Goal: Information Seeking & Learning: Learn about a topic

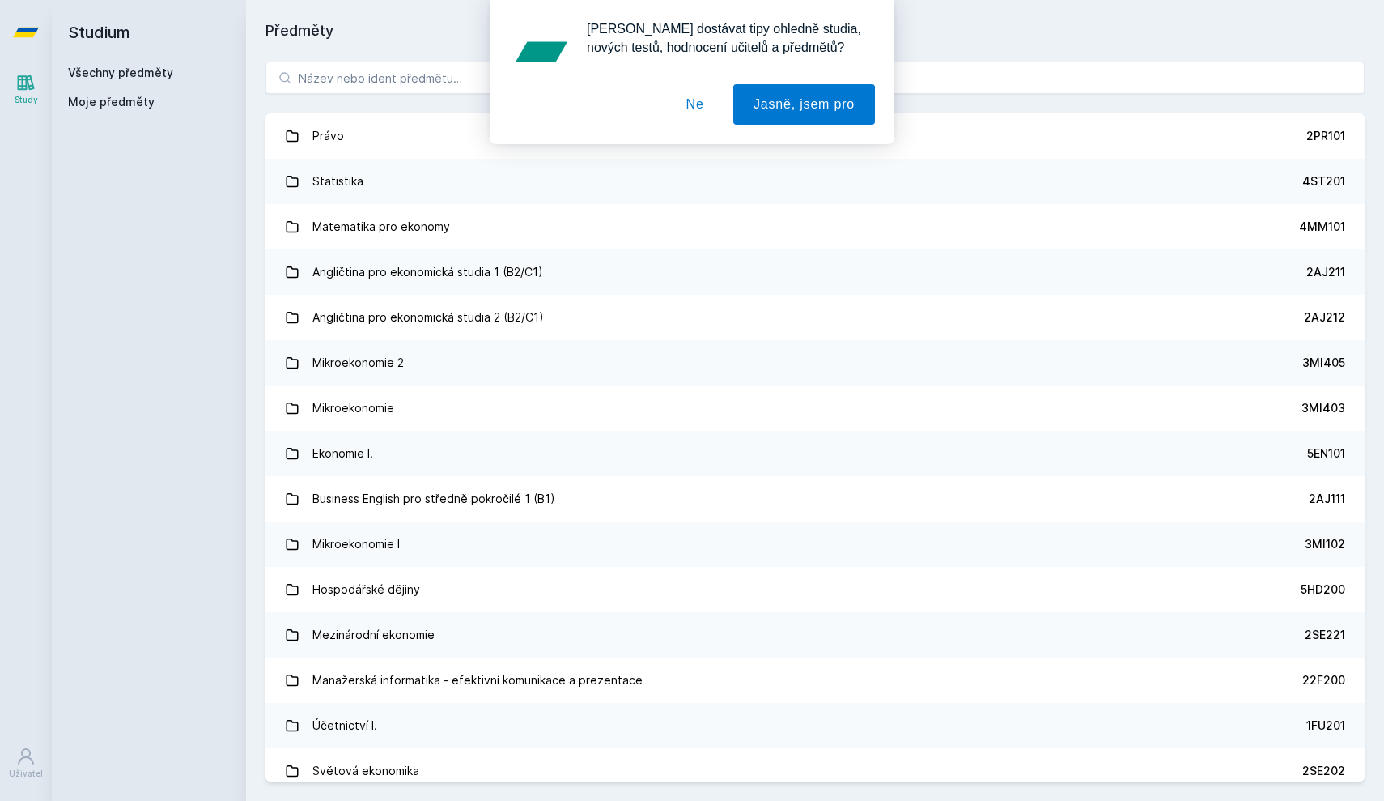
click at [702, 110] on button "Ne" at bounding box center [695, 104] width 58 height 40
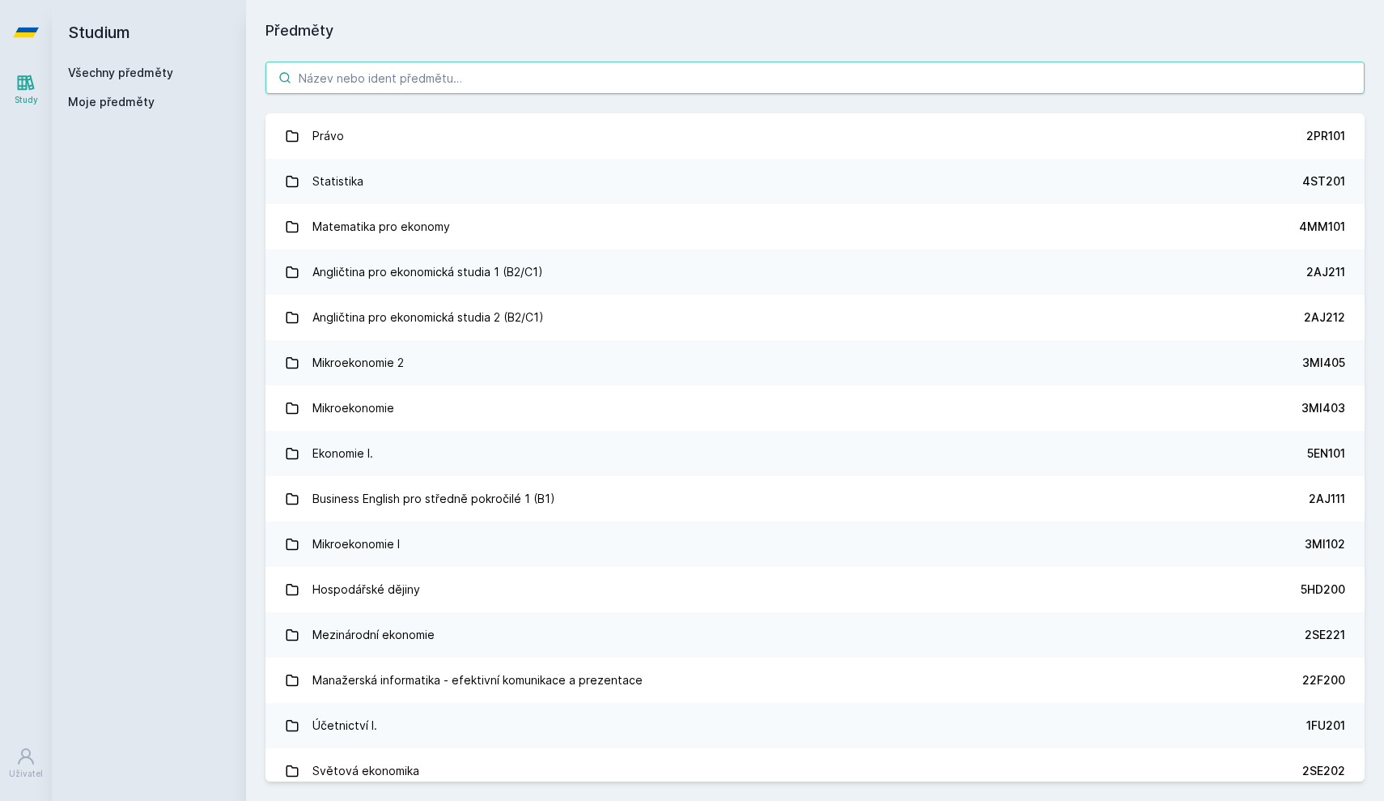
click at [599, 69] on input "search" at bounding box center [815, 78] width 1099 height 32
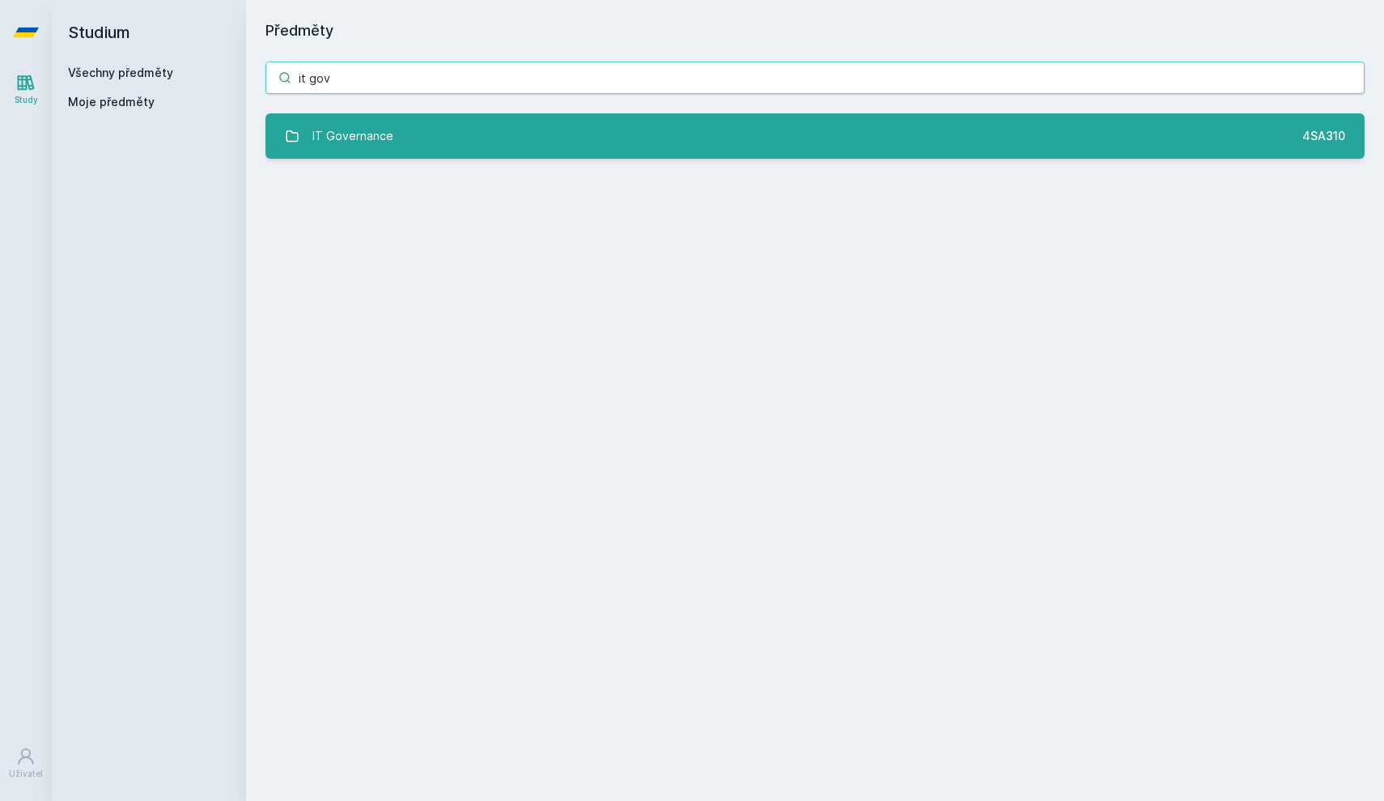
type input "it gov"
click at [555, 128] on link "IT Governance 4SA310" at bounding box center [815, 135] width 1099 height 45
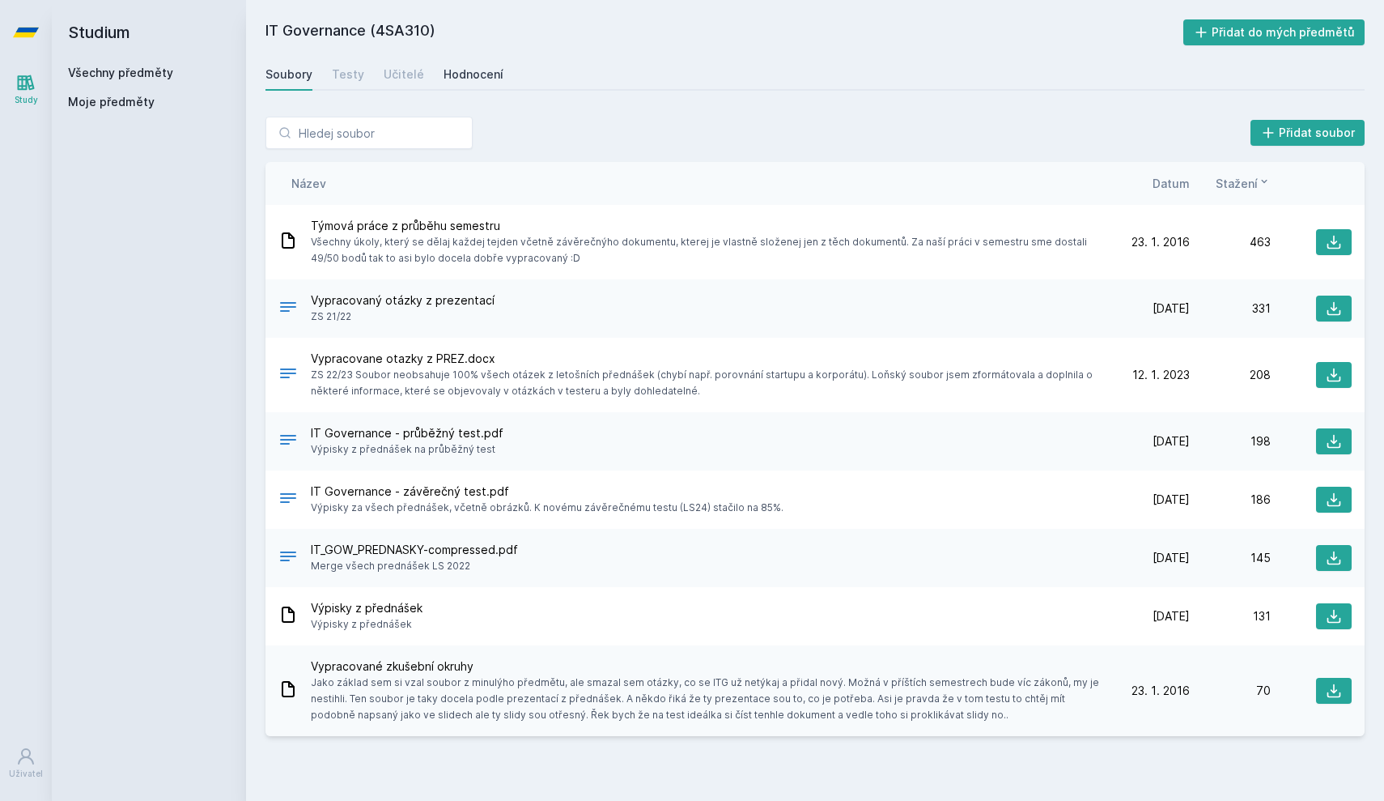
click at [452, 62] on link "Hodnocení" at bounding box center [474, 74] width 60 height 32
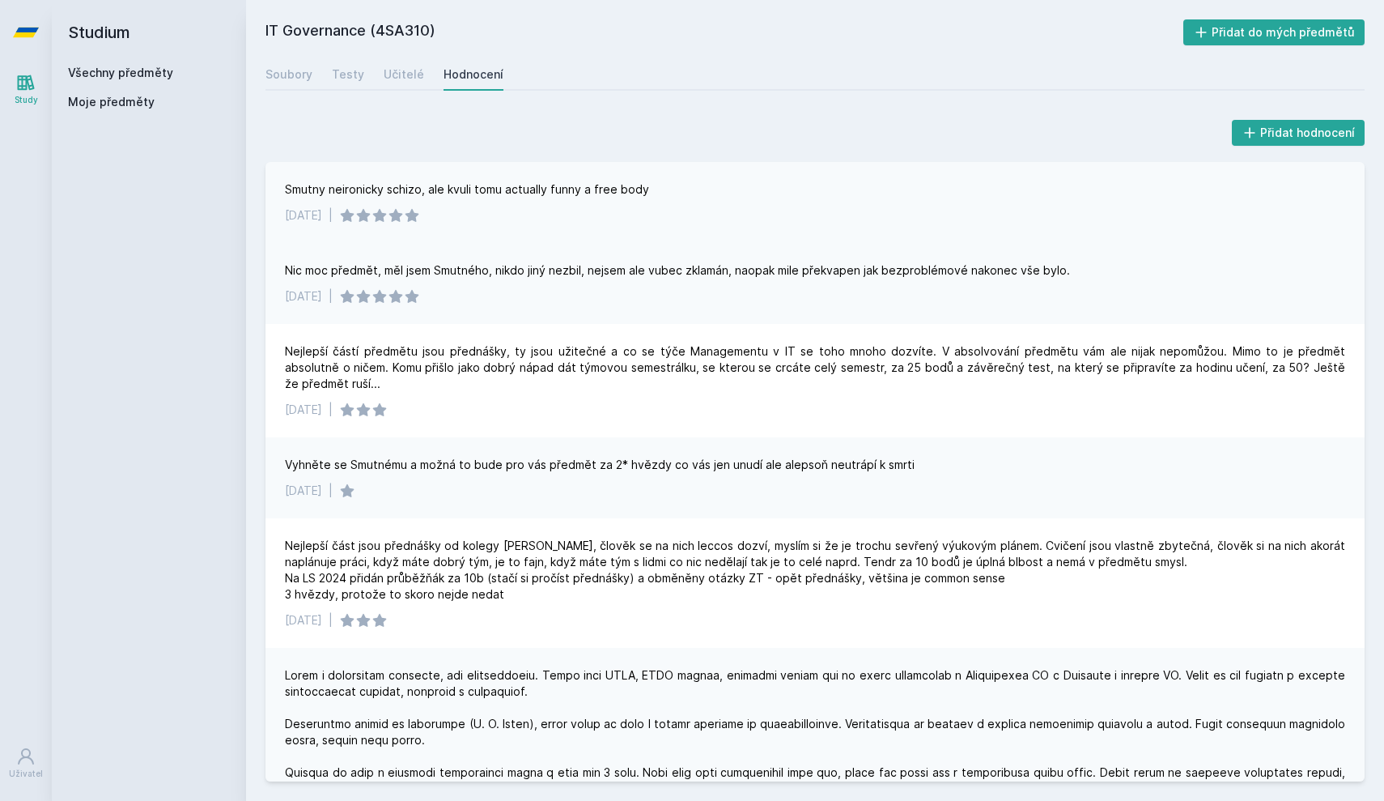
click at [585, 196] on div "Smutny neironicky schizo, ale kvuli tomu actually funny a free body" at bounding box center [467, 189] width 364 height 16
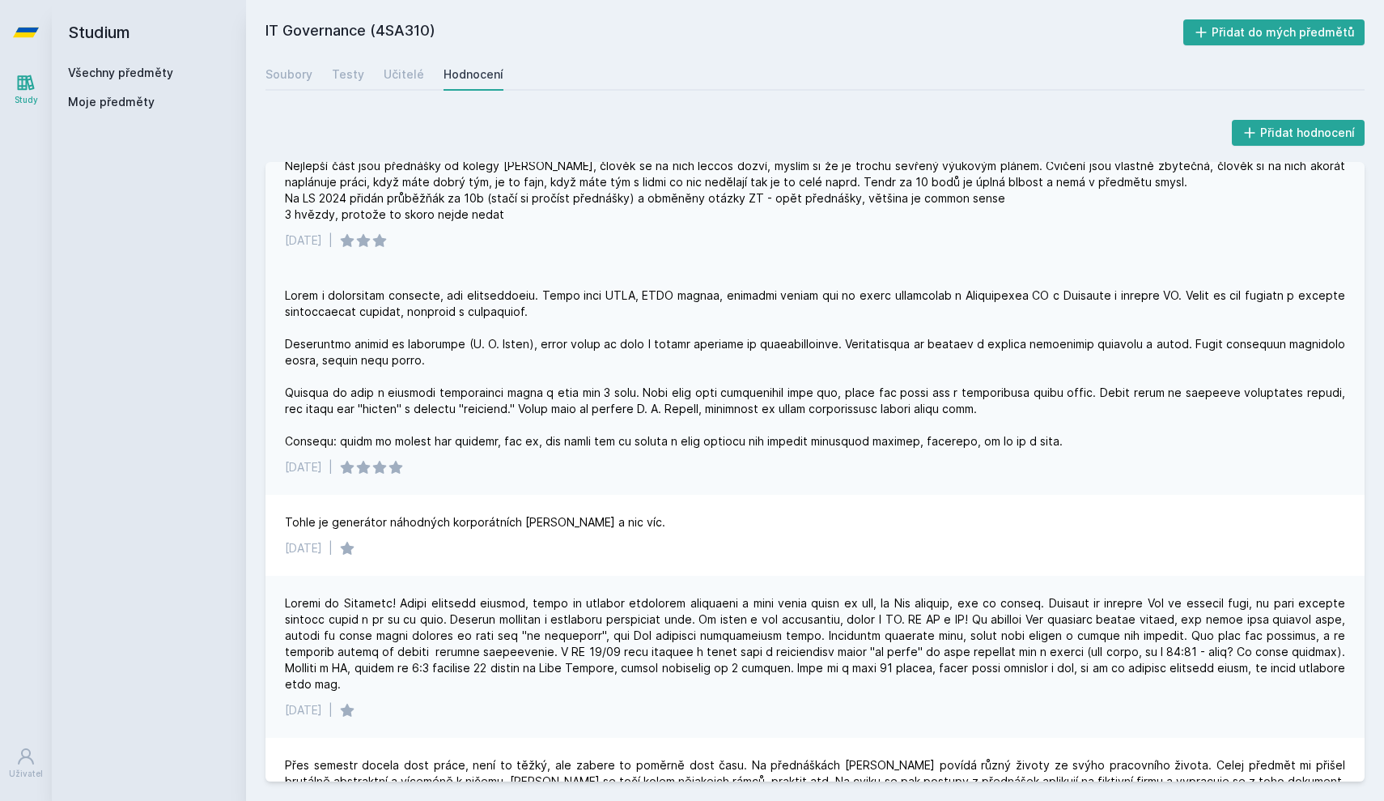
scroll to position [381, 0]
click at [102, 64] on h2 "Studium" at bounding box center [149, 32] width 162 height 65
click at [107, 76] on link "Všechny předměty" at bounding box center [120, 73] width 105 height 14
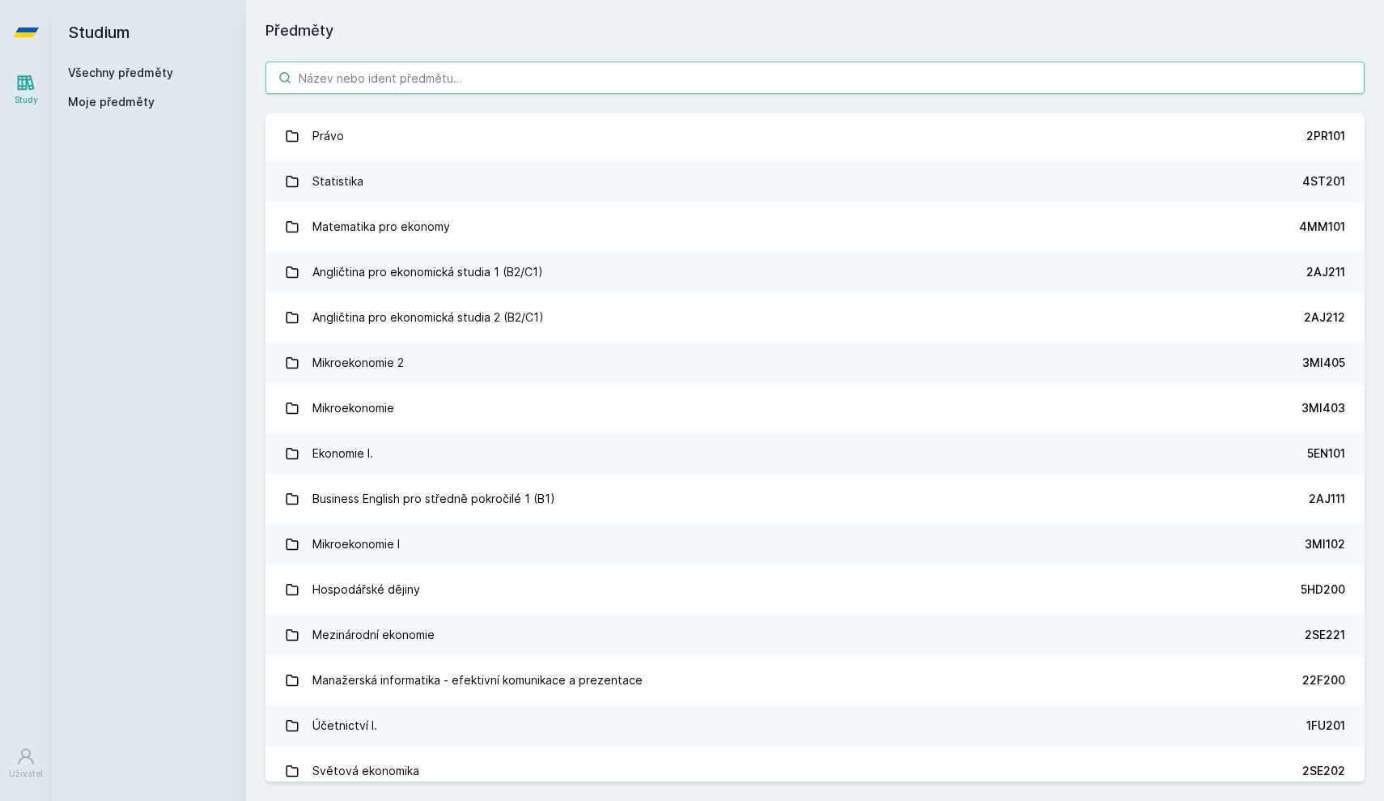
click at [364, 87] on input "search" at bounding box center [815, 78] width 1099 height 32
paste input "4|T314"
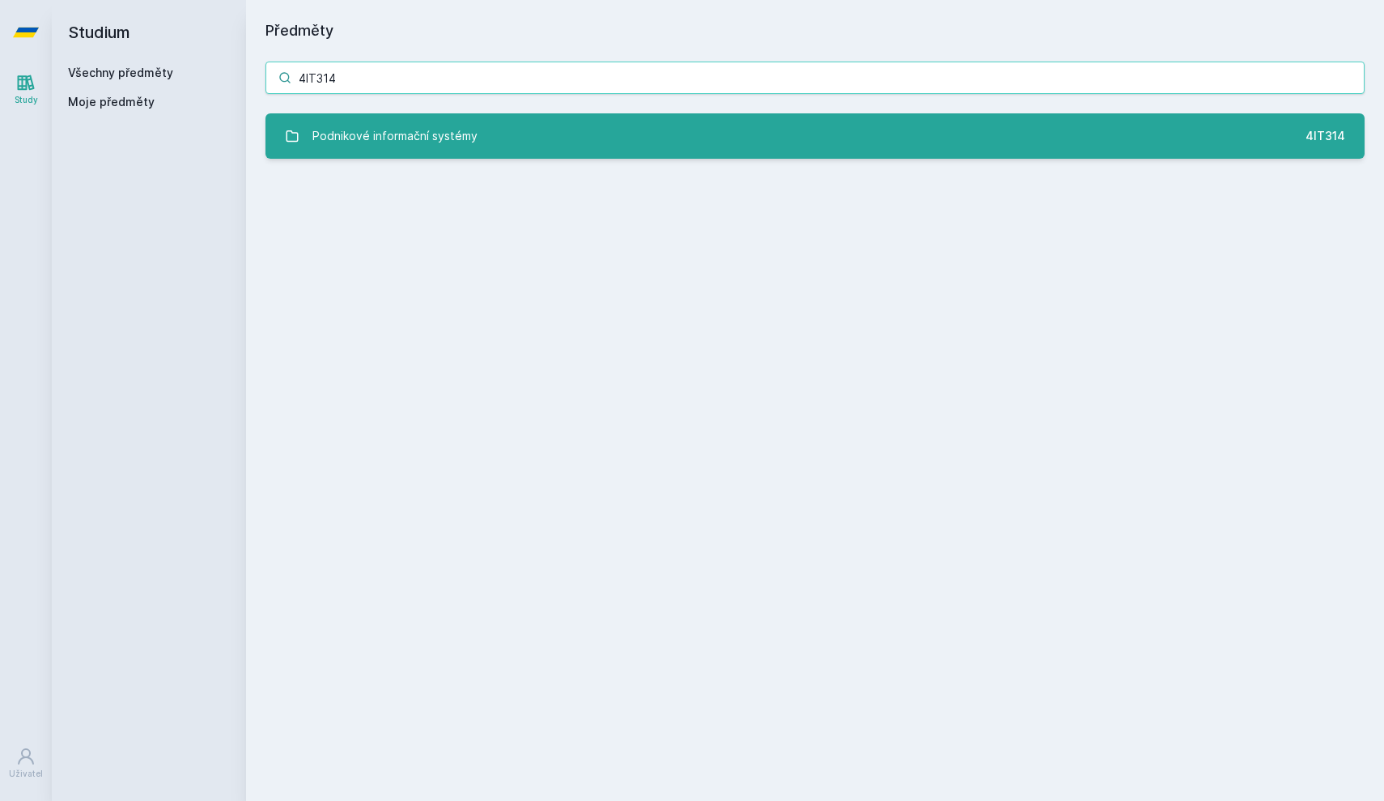
type input "4IT314"
click at [398, 141] on div "Podnikové informační systémy" at bounding box center [395, 136] width 165 height 32
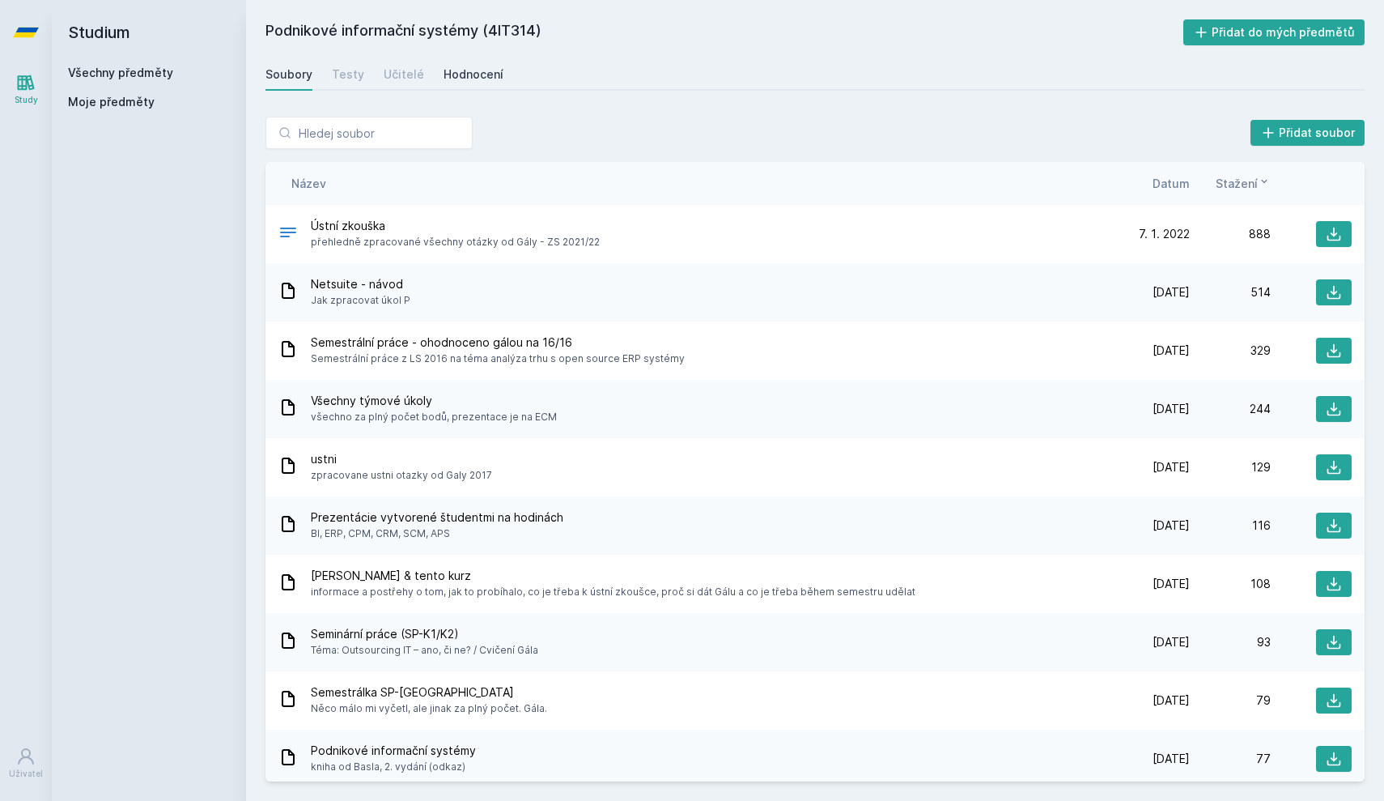
click at [463, 77] on div "Hodnocení" at bounding box center [474, 74] width 60 height 16
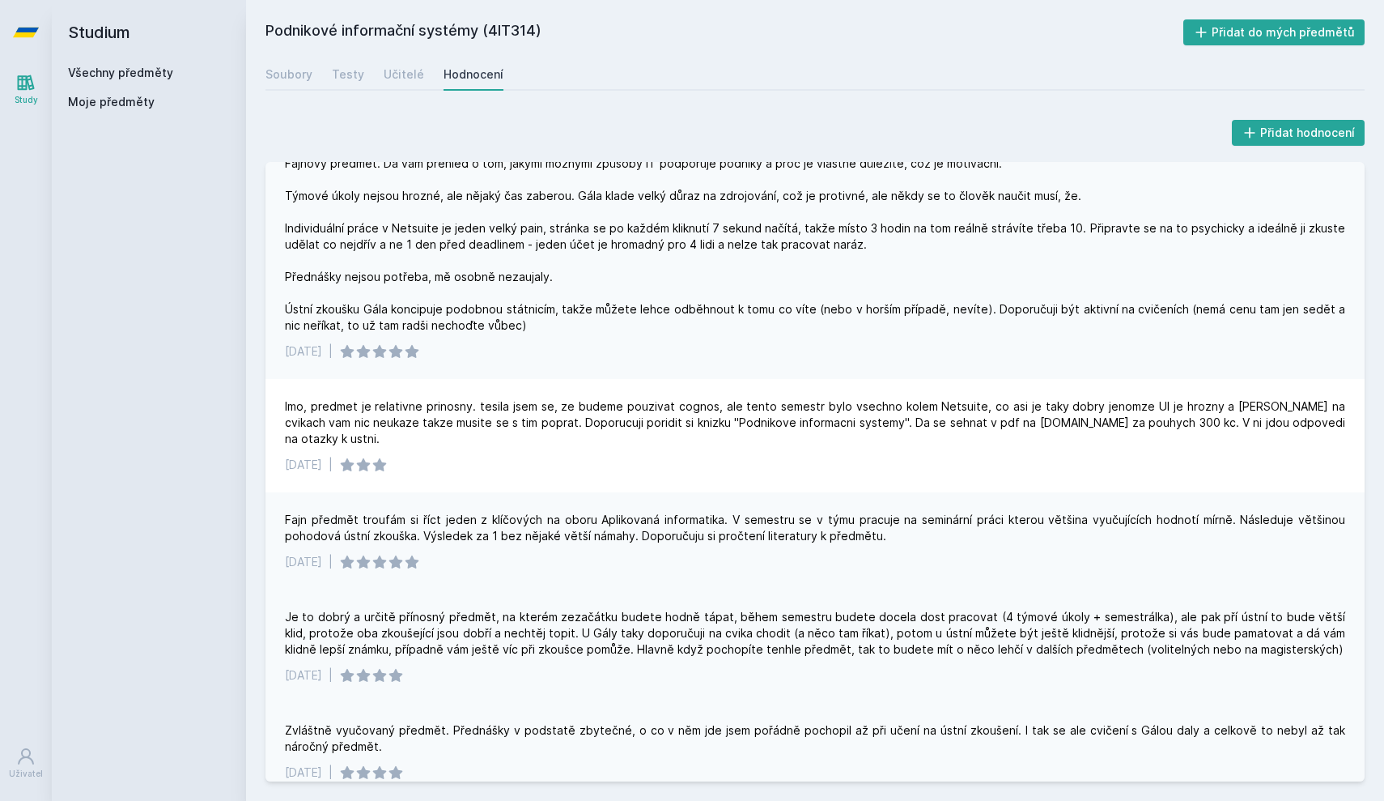
scroll to position [1341, 0]
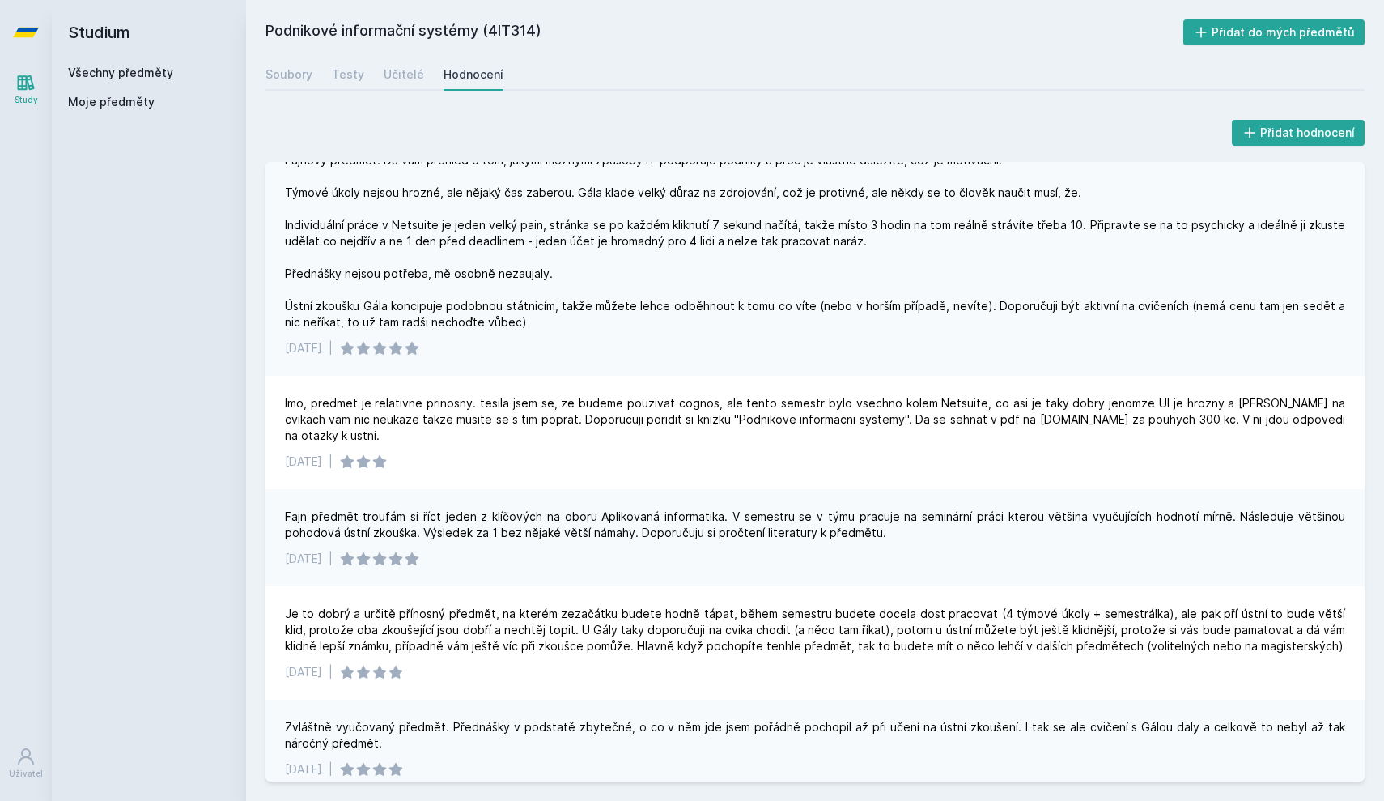
click at [164, 66] on link "Všechny předměty" at bounding box center [120, 73] width 105 height 14
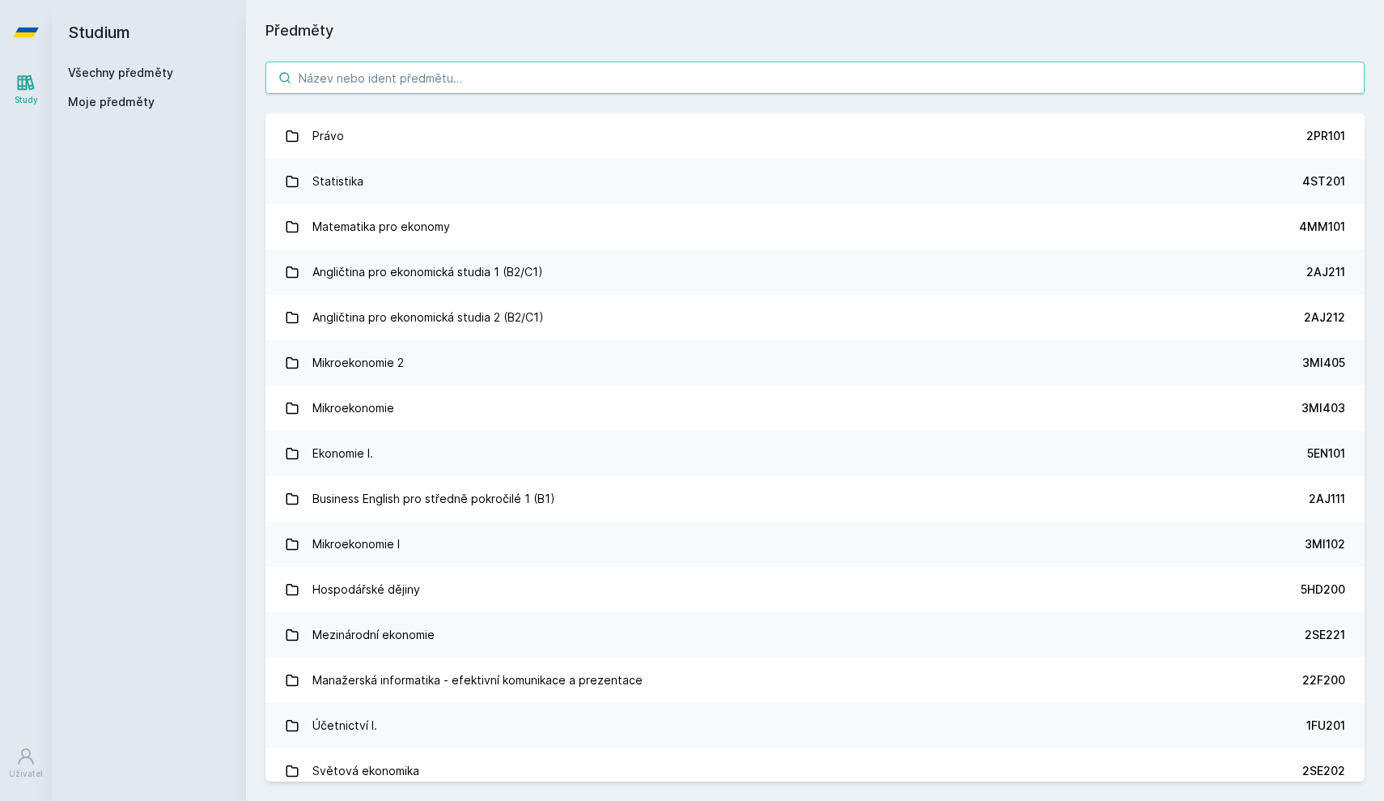
click at [329, 92] on input "search" at bounding box center [815, 78] width 1099 height 32
paste input "4|T216"
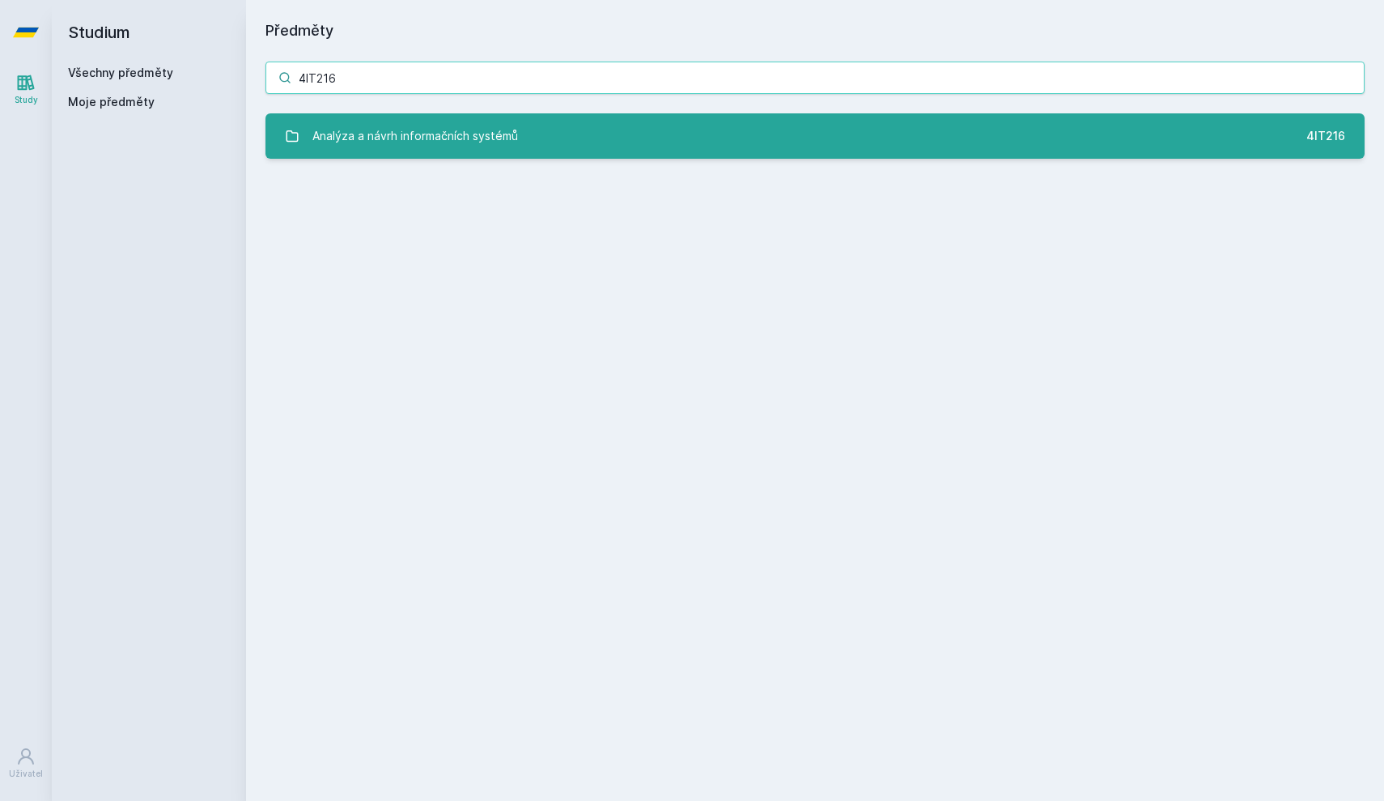
type input "4IT216"
click at [390, 147] on div "Analýza a návrh informačních systémů" at bounding box center [416, 136] width 206 height 32
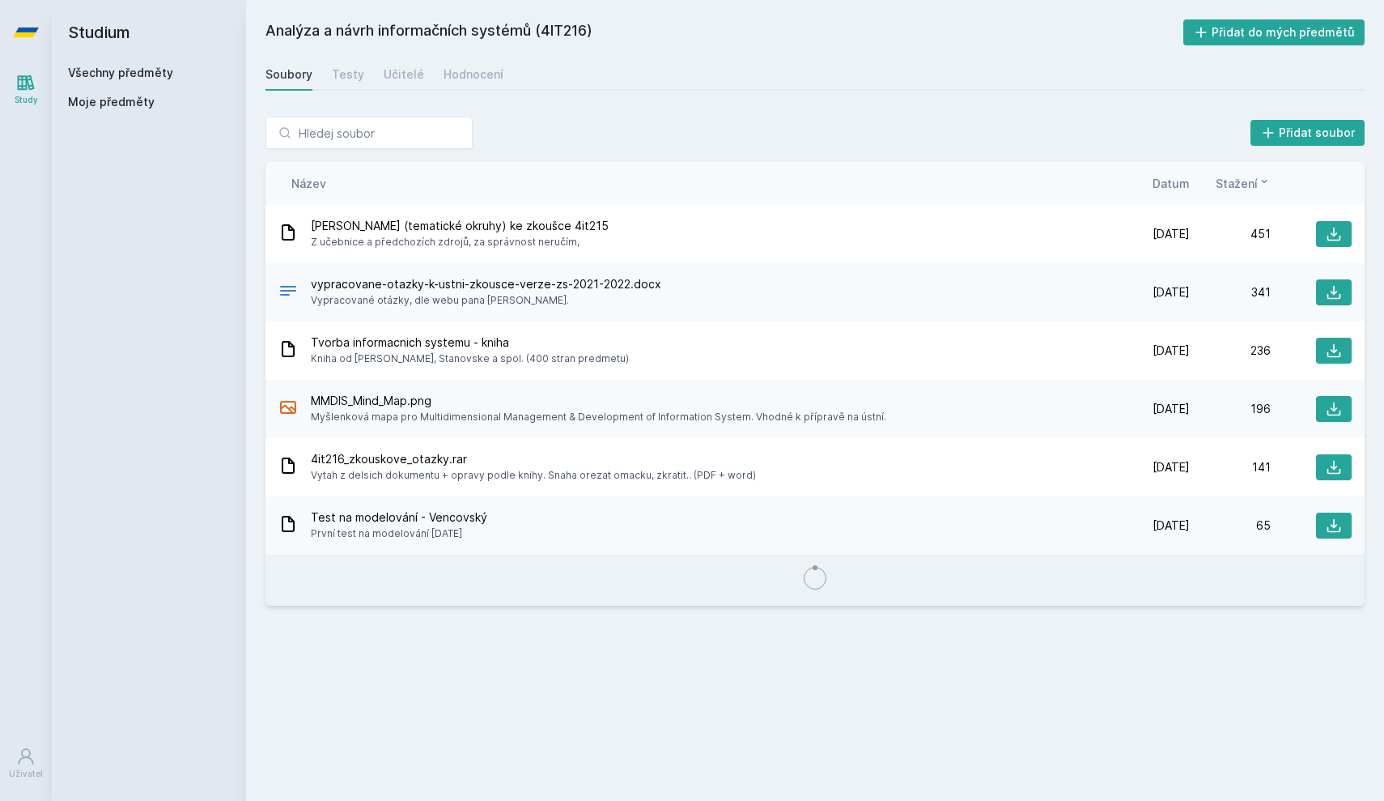
click at [451, 91] on div "Analýza a návrh informačních systémů (4IT216) Přidat do mých předmětů [GEOGRAPH…" at bounding box center [815, 400] width 1099 height 762
click at [467, 73] on div "Hodnocení" at bounding box center [474, 74] width 60 height 16
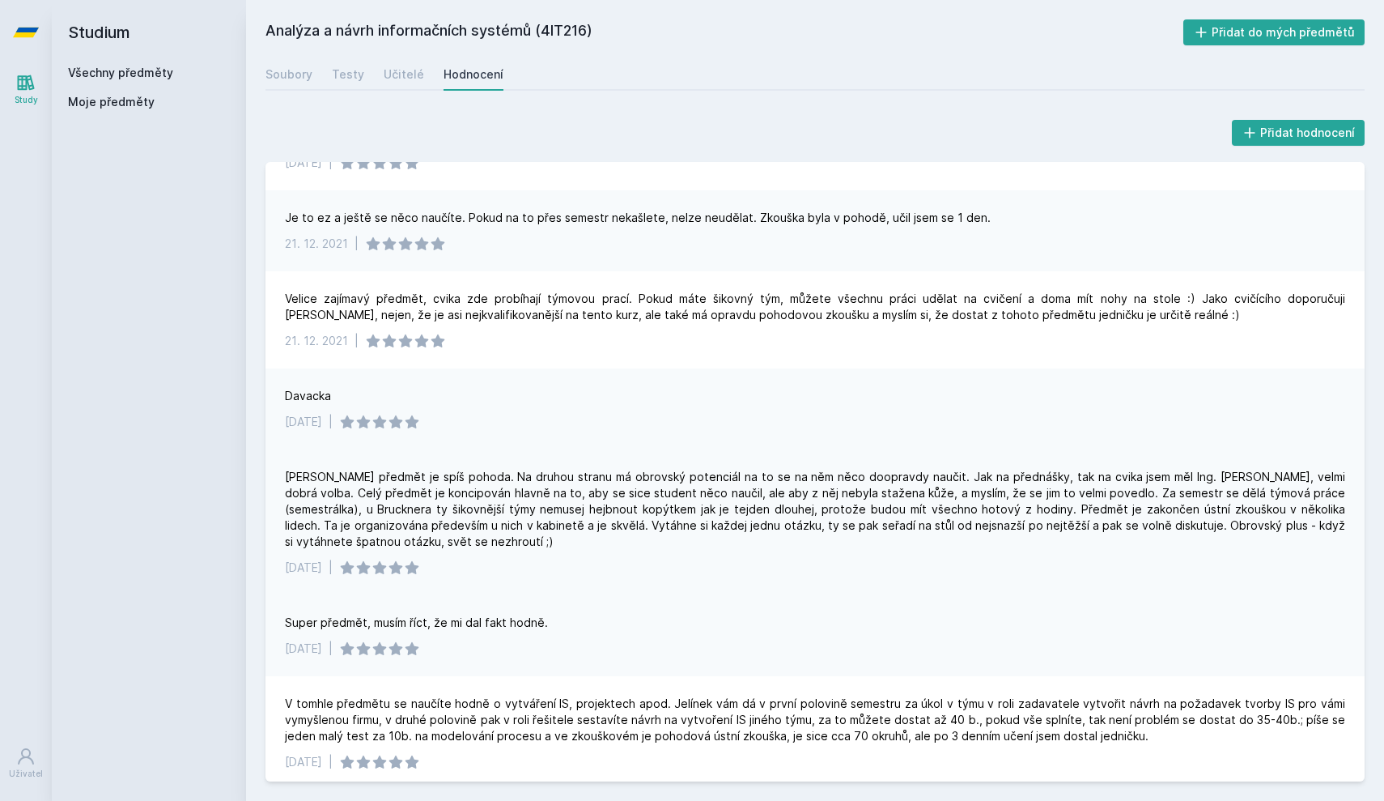
scroll to position [489, 0]
click at [404, 70] on div "Učitelé" at bounding box center [404, 74] width 40 height 16
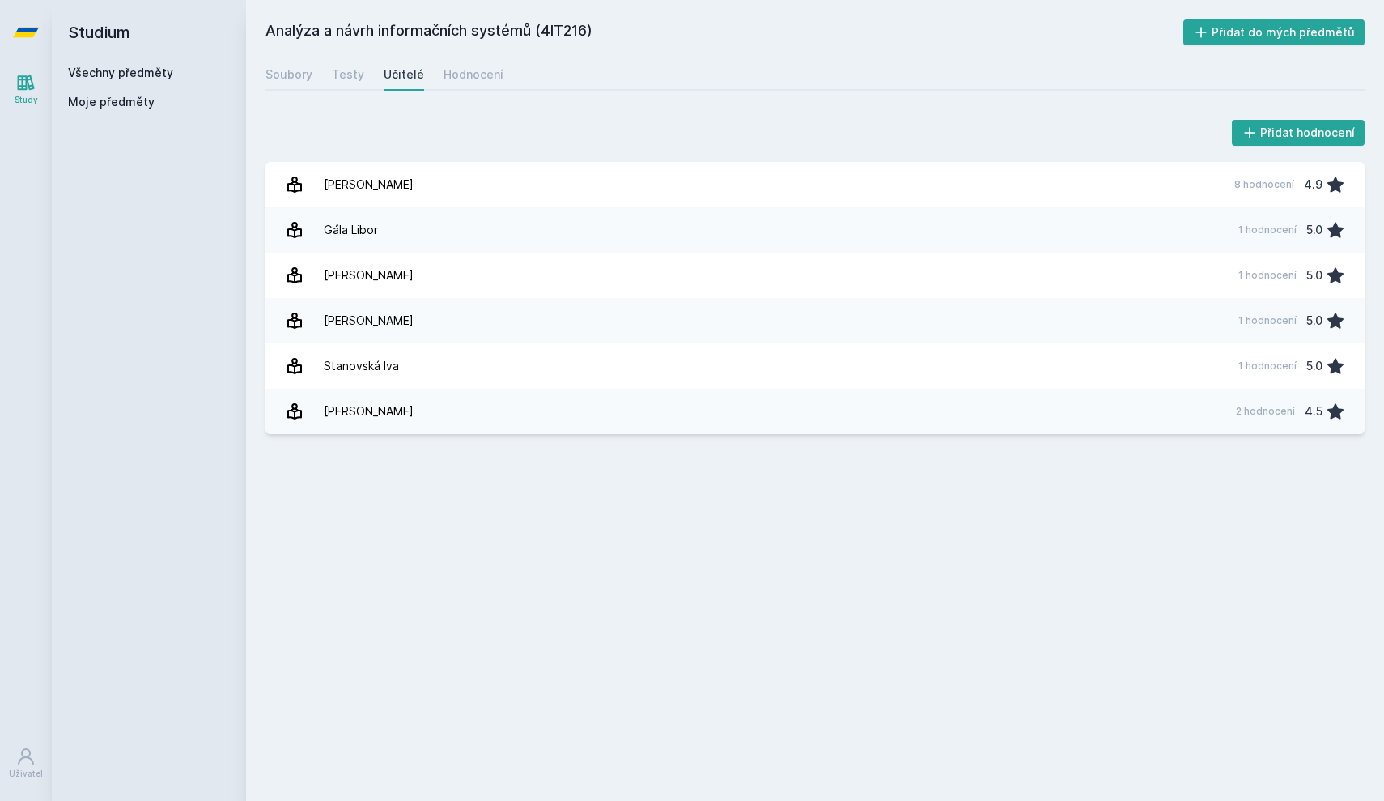
click at [137, 70] on link "Všechny předměty" at bounding box center [120, 73] width 105 height 14
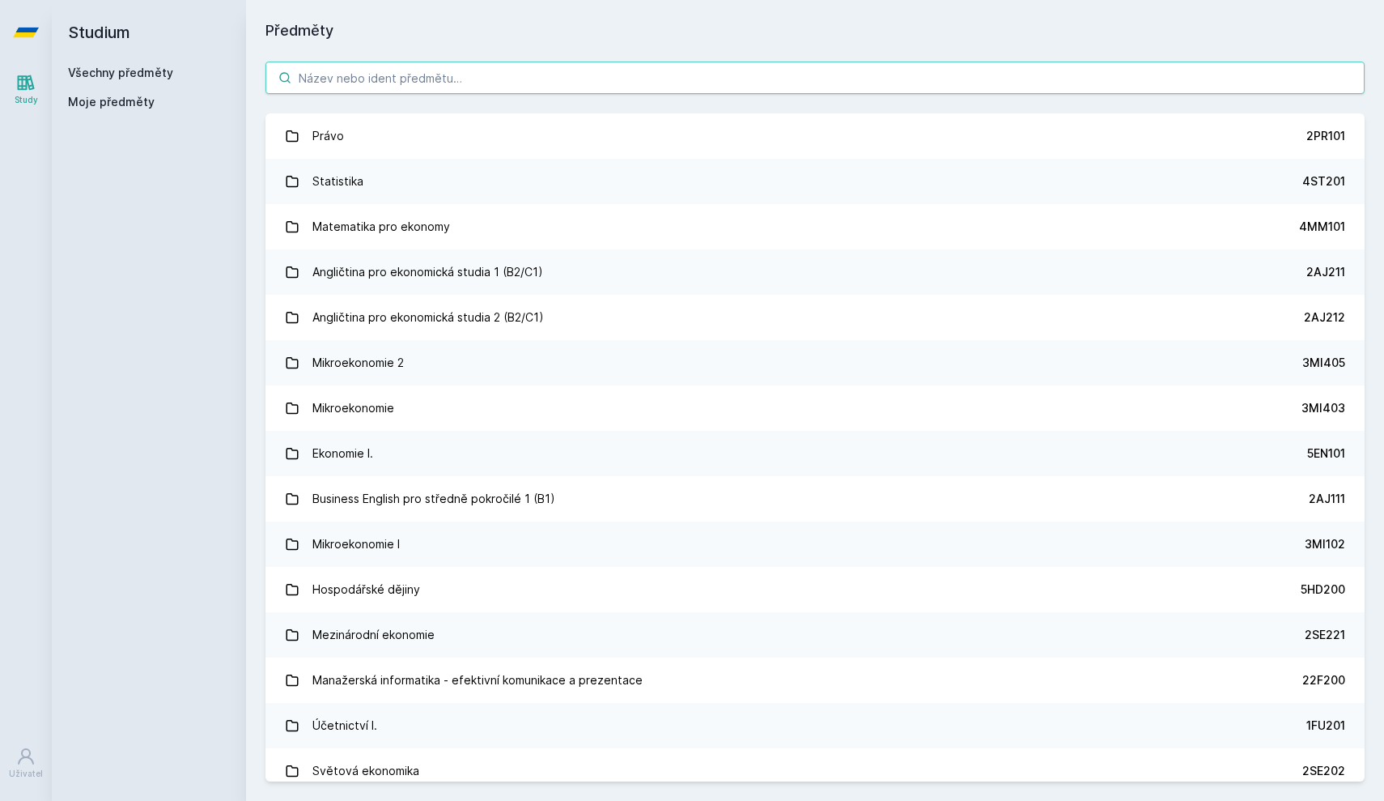
click at [365, 83] on input "search" at bounding box center [815, 78] width 1099 height 32
paste input "4EK317"
type input "4EK317"
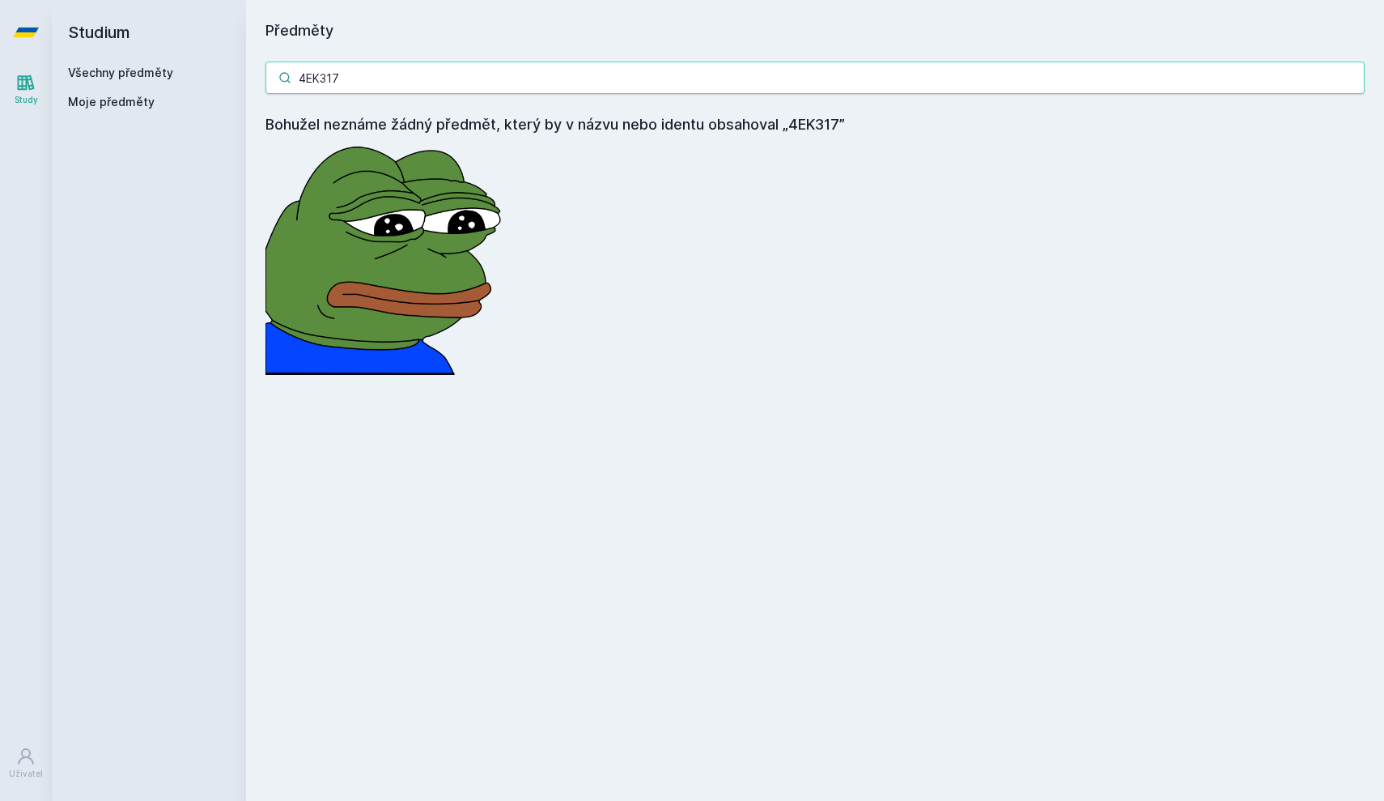
click at [373, 72] on input "4EK317" at bounding box center [815, 78] width 1099 height 32
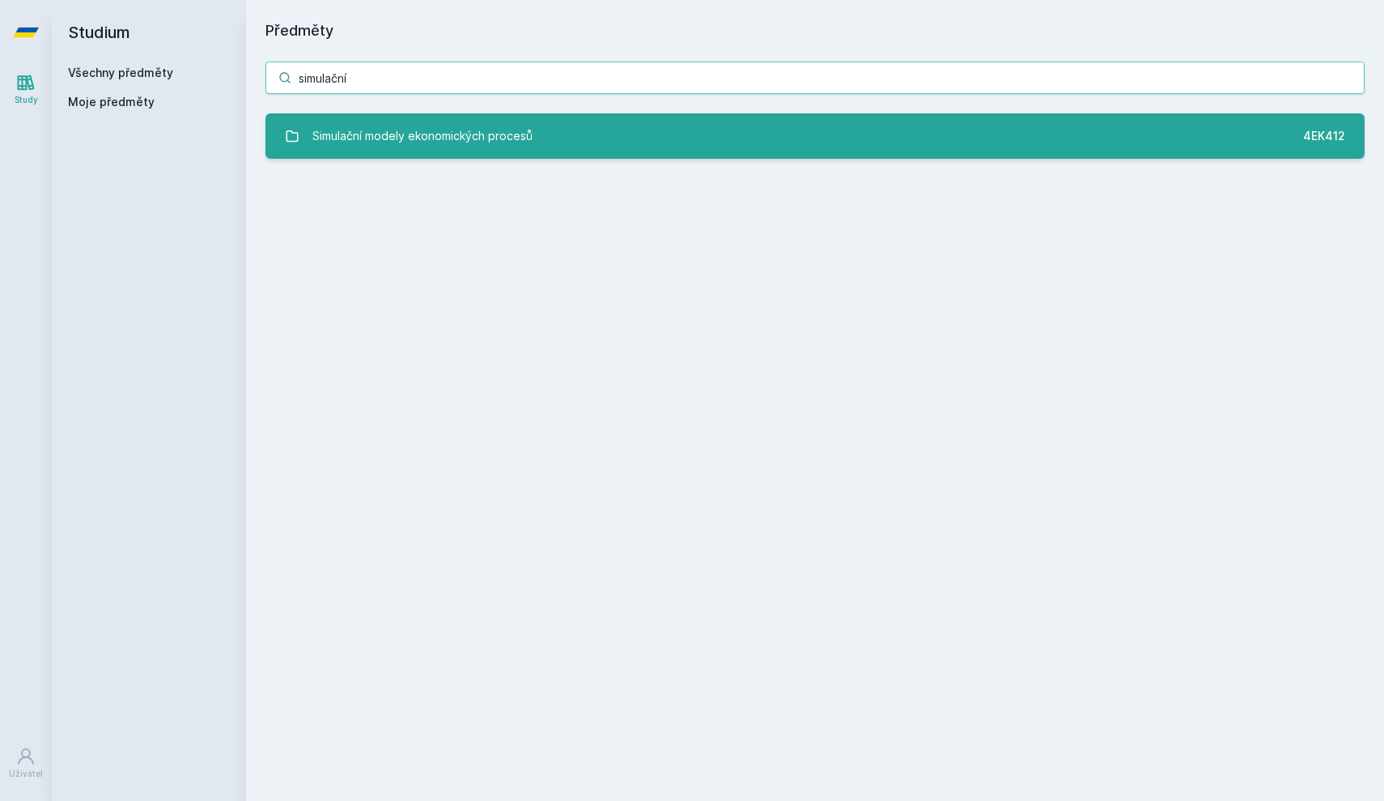
type input "simulační"
click at [394, 123] on div "Simulační modely ekonomických procesů" at bounding box center [423, 136] width 220 height 32
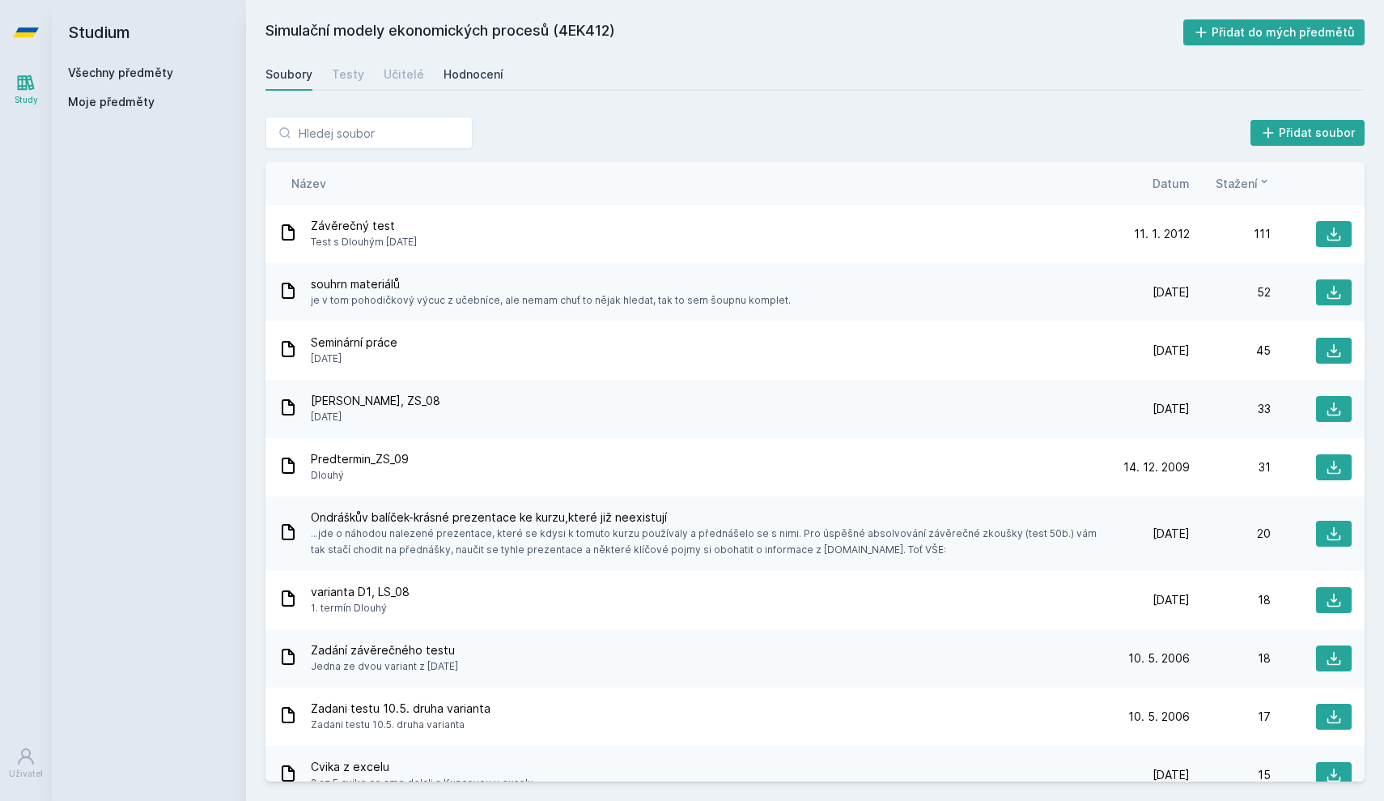
click at [458, 79] on div "Hodnocení" at bounding box center [474, 74] width 60 height 16
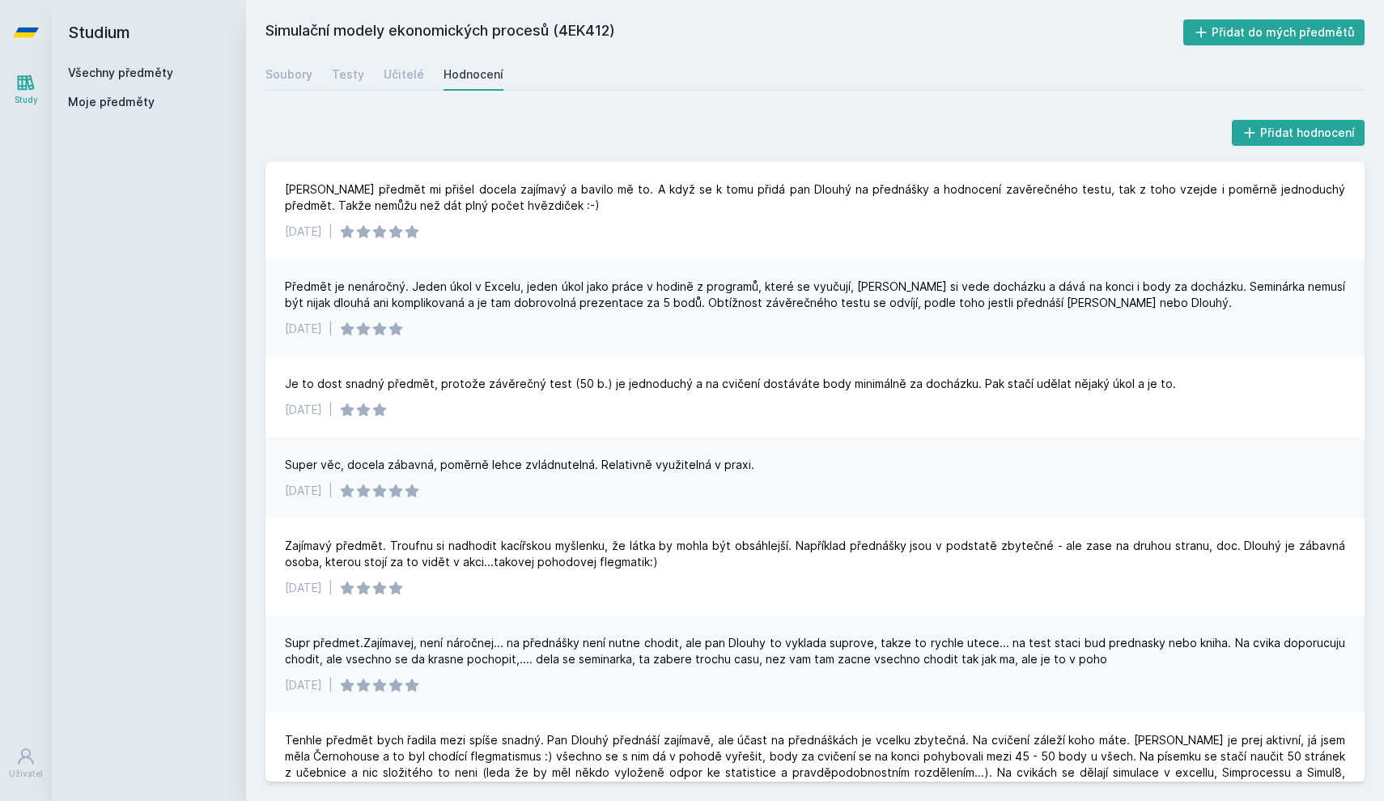
click at [1155, 2] on div "Simulační modely ekonomických procesů (4EK412) Přidat do mých předmětů [GEOGRAP…" at bounding box center [815, 400] width 1138 height 801
